Goal: Information Seeking & Learning: Find specific fact

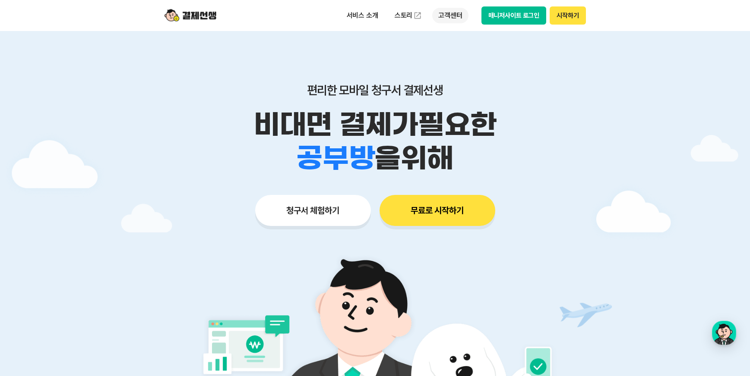
click at [445, 12] on p "고객센터" at bounding box center [450, 16] width 36 height 16
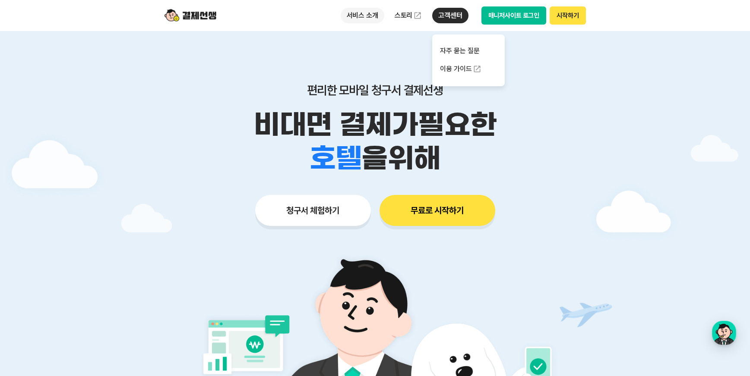
click at [369, 17] on p "서비스 소개" at bounding box center [363, 16] width 44 height 16
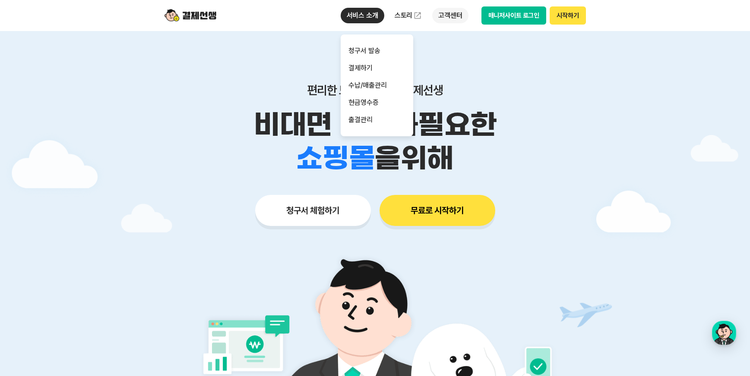
click at [449, 15] on p "고객센터" at bounding box center [450, 16] width 36 height 16
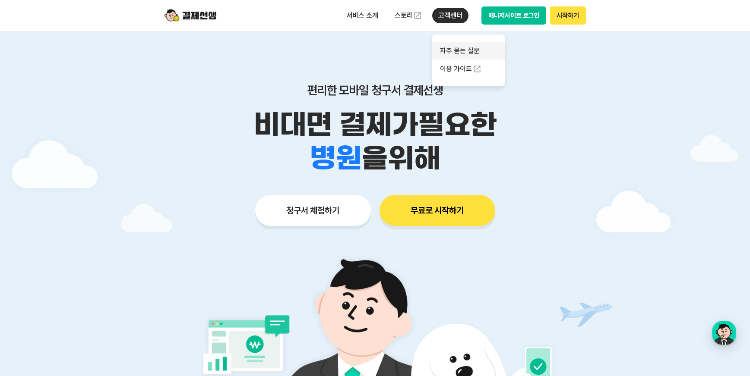
click at [465, 47] on link "자주 묻는 질문" at bounding box center [468, 50] width 73 height 17
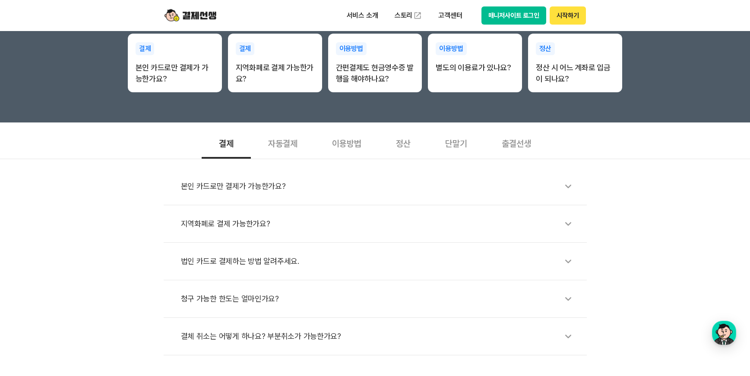
scroll to position [216, 0]
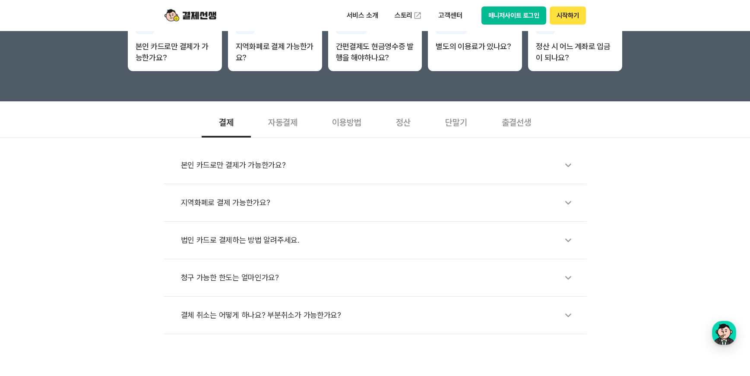
click at [557, 198] on div "지역화폐로 결제 가능한가요?" at bounding box center [379, 203] width 397 height 20
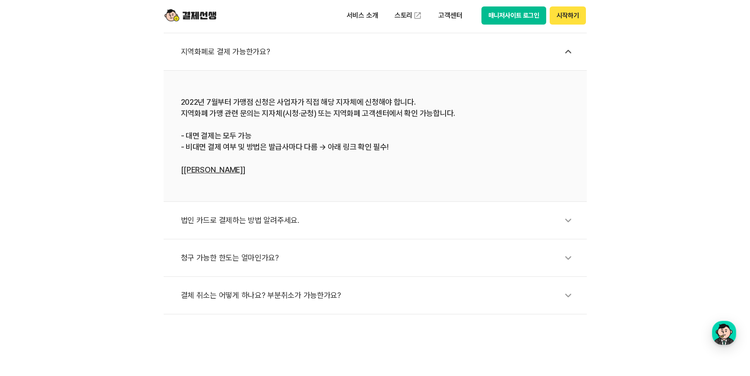
scroll to position [389, 0]
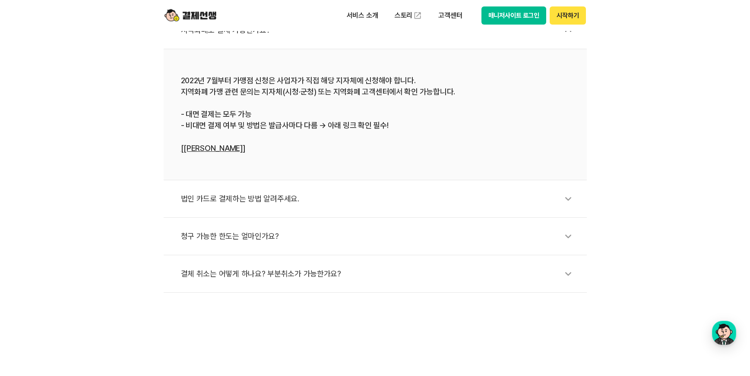
click at [211, 149] on link "[[PERSON_NAME]]" at bounding box center [213, 148] width 64 height 9
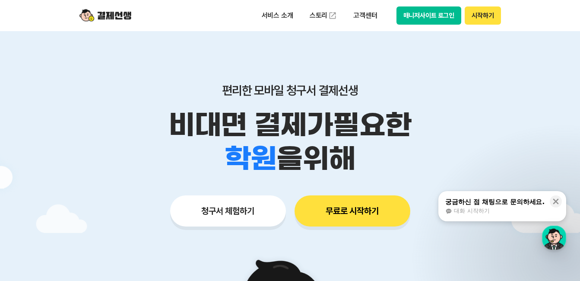
click at [419, 16] on button "매니저사이트 로그인" at bounding box center [428, 15] width 65 height 18
